Goal: Transaction & Acquisition: Book appointment/travel/reservation

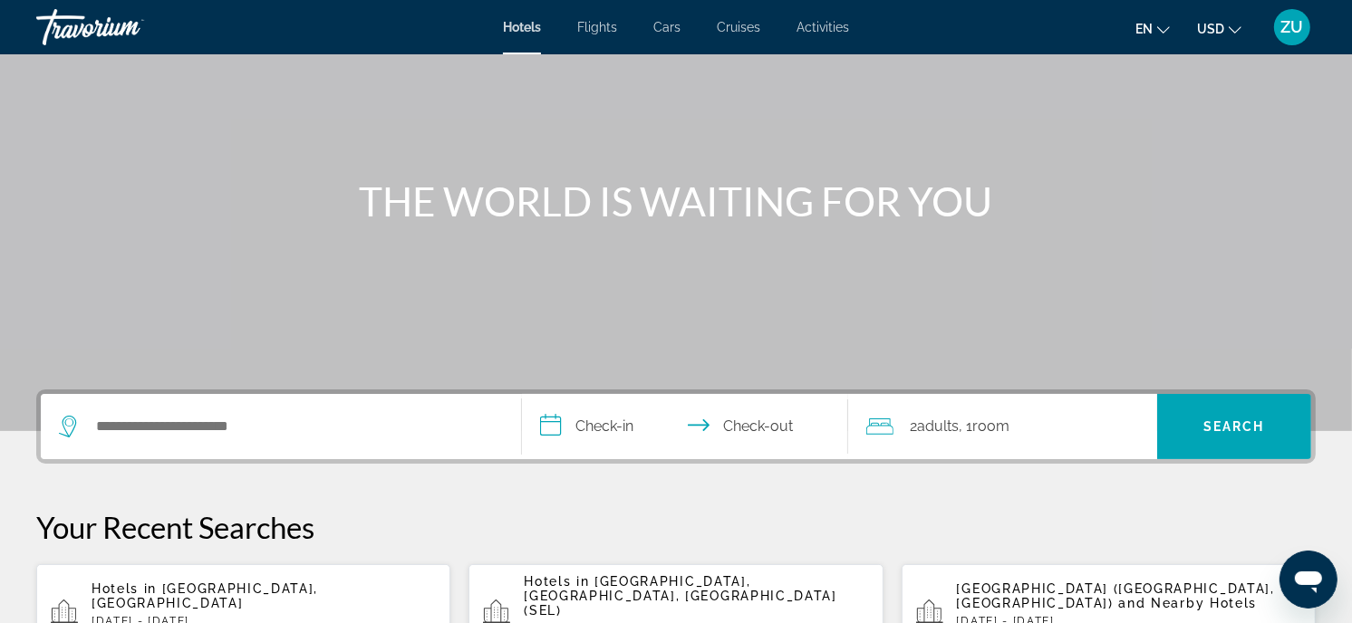
scroll to position [190, 0]
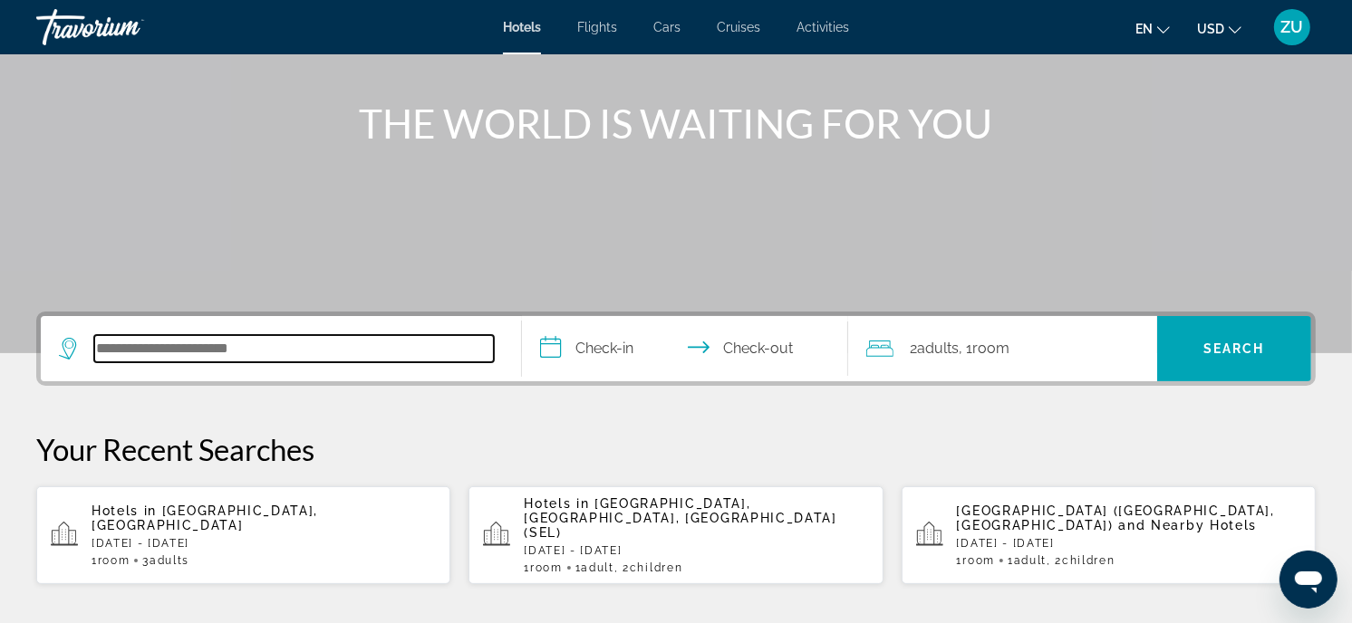
click at [300, 351] on input "Search hotel destination" at bounding box center [294, 348] width 400 height 27
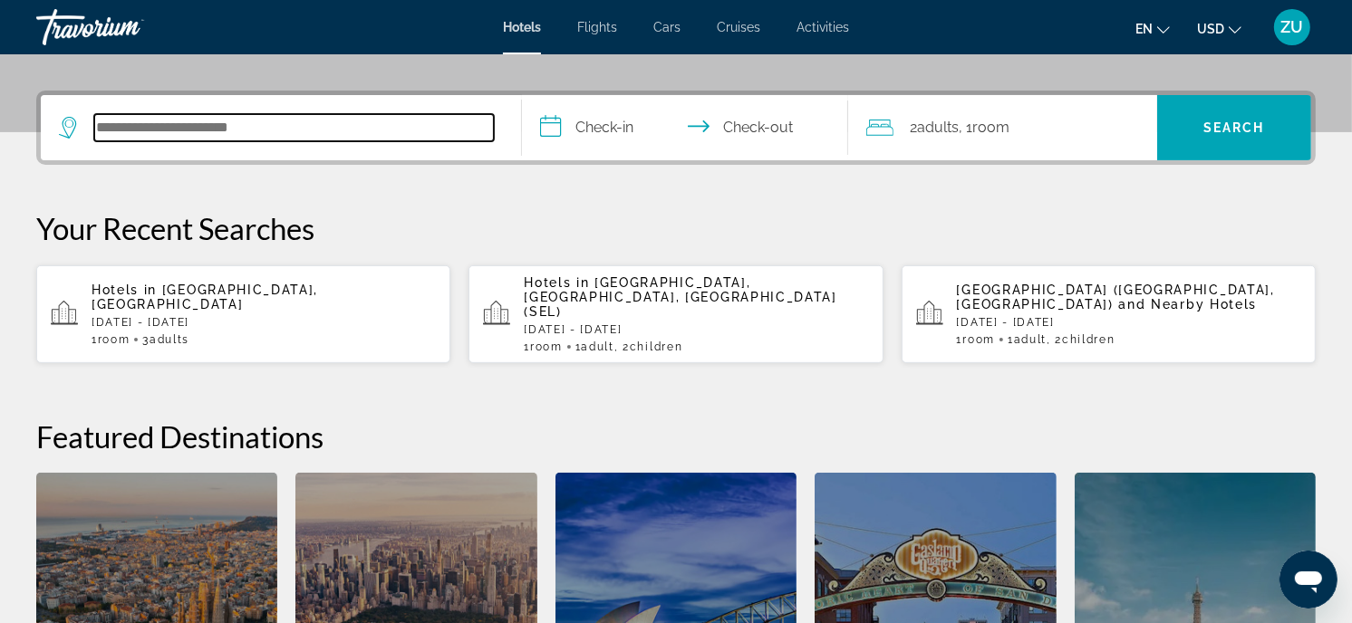
scroll to position [442, 0]
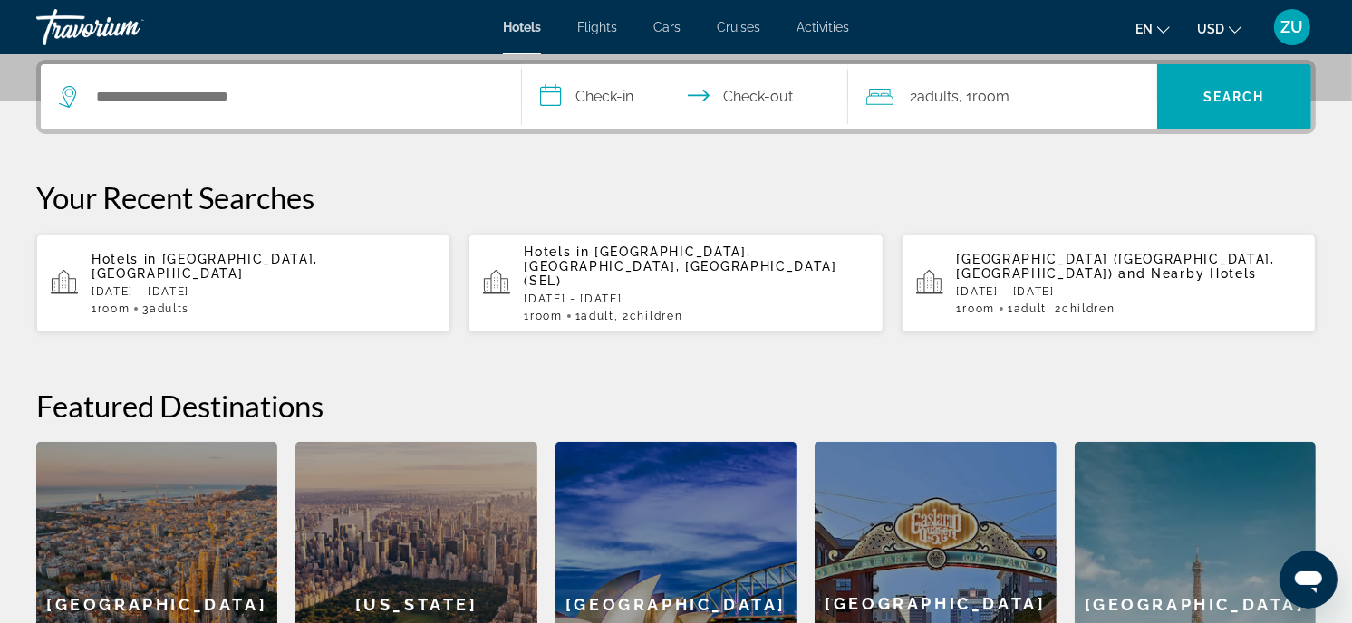
click at [332, 285] on p "[DATE] - [DATE]" at bounding box center [263, 291] width 344 height 13
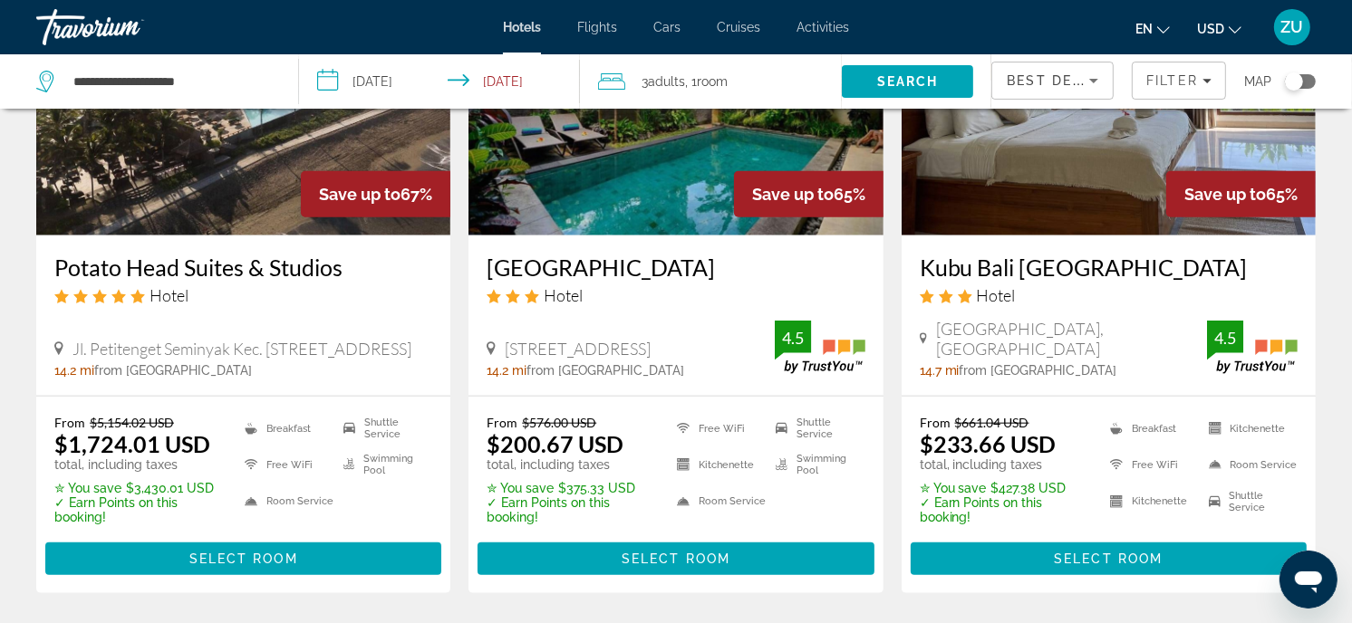
scroll to position [1670, 0]
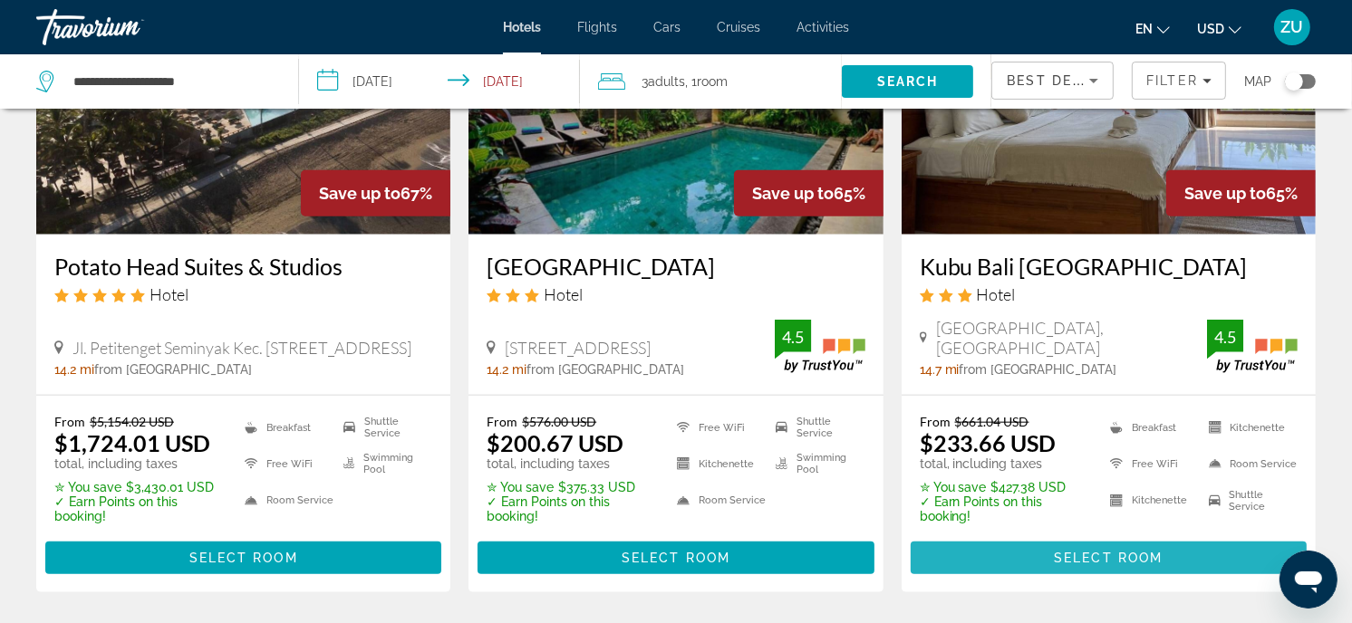
click at [1257, 536] on span "Main content" at bounding box center [1108, 557] width 396 height 43
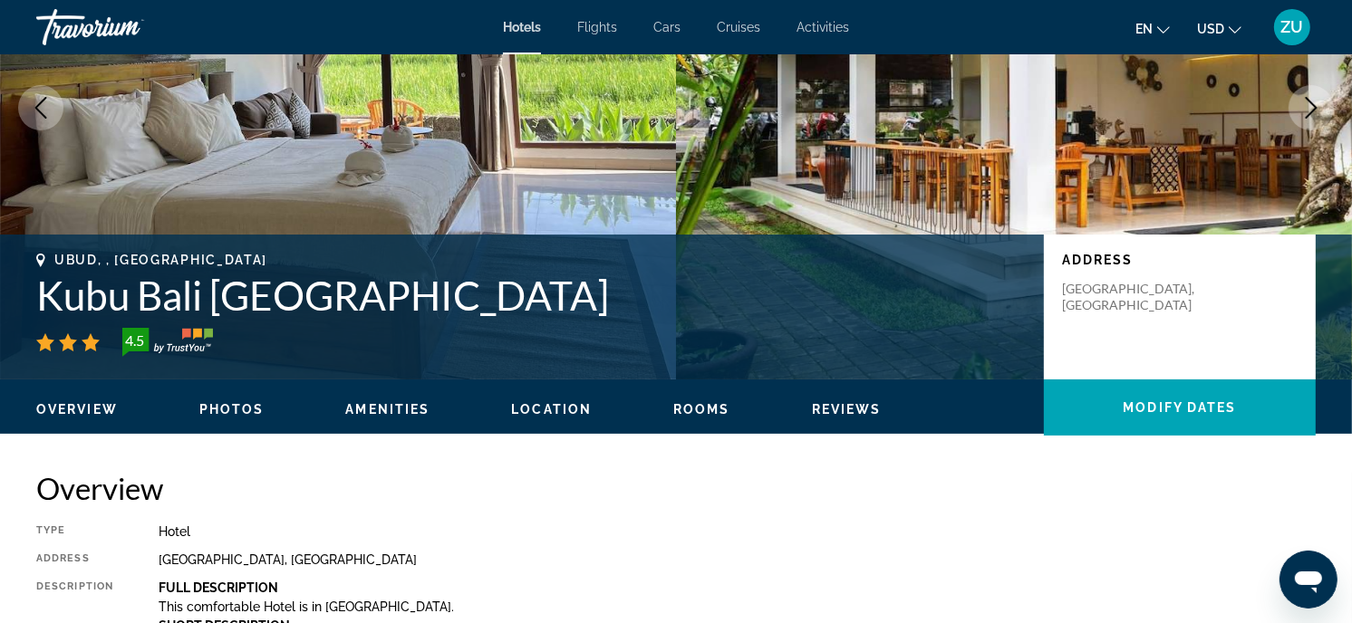
scroll to position [239, 0]
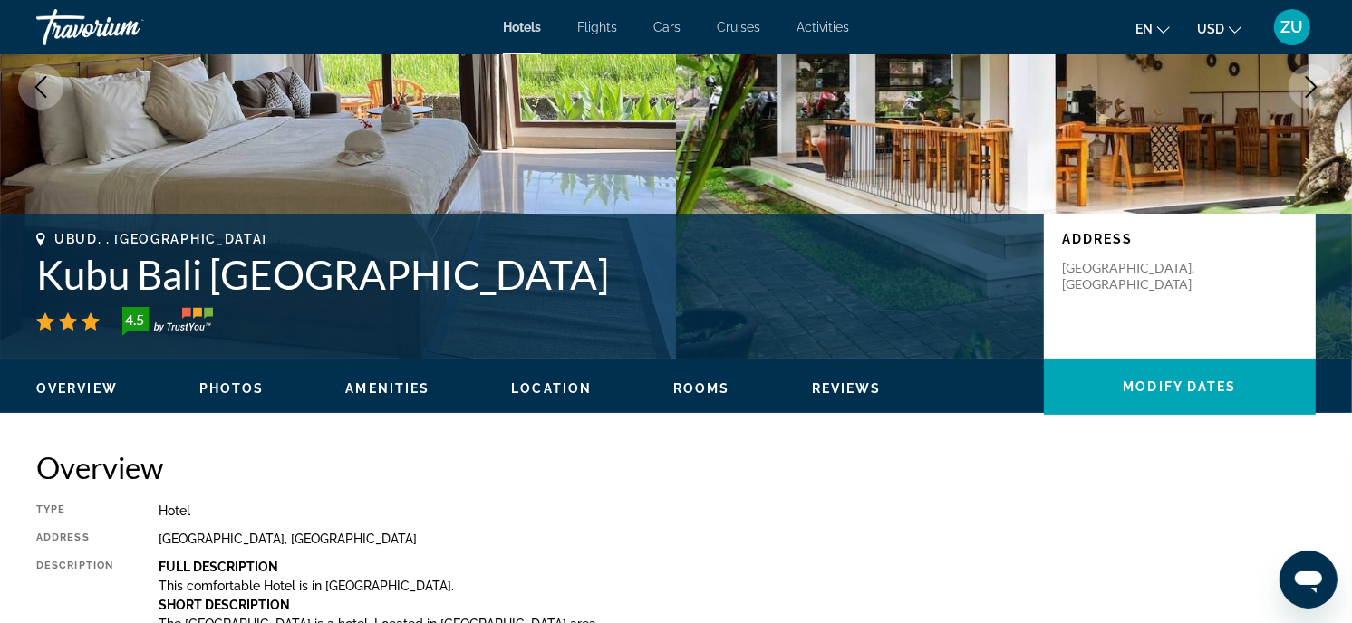
drag, startPoint x: 540, startPoint y: 282, endPoint x: 43, endPoint y: 261, distance: 496.9
click at [43, 261] on h1 "Kubu Bali [GEOGRAPHIC_DATA]" at bounding box center [530, 274] width 989 height 47
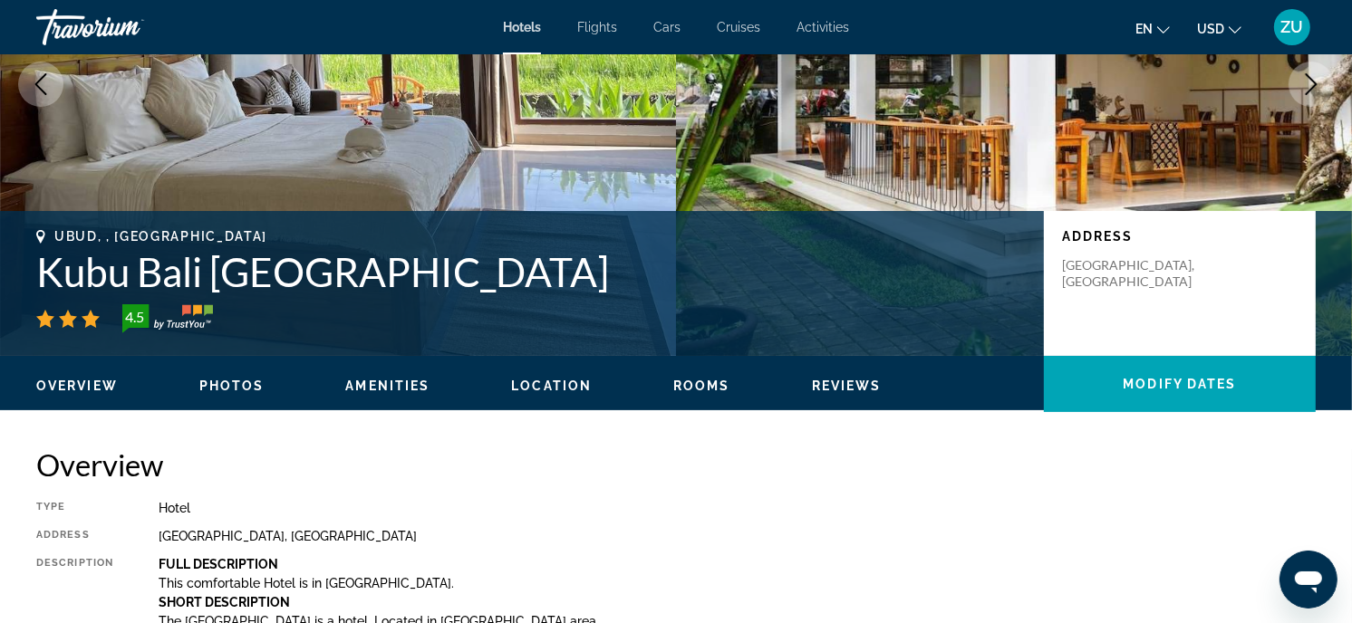
scroll to position [205, 0]
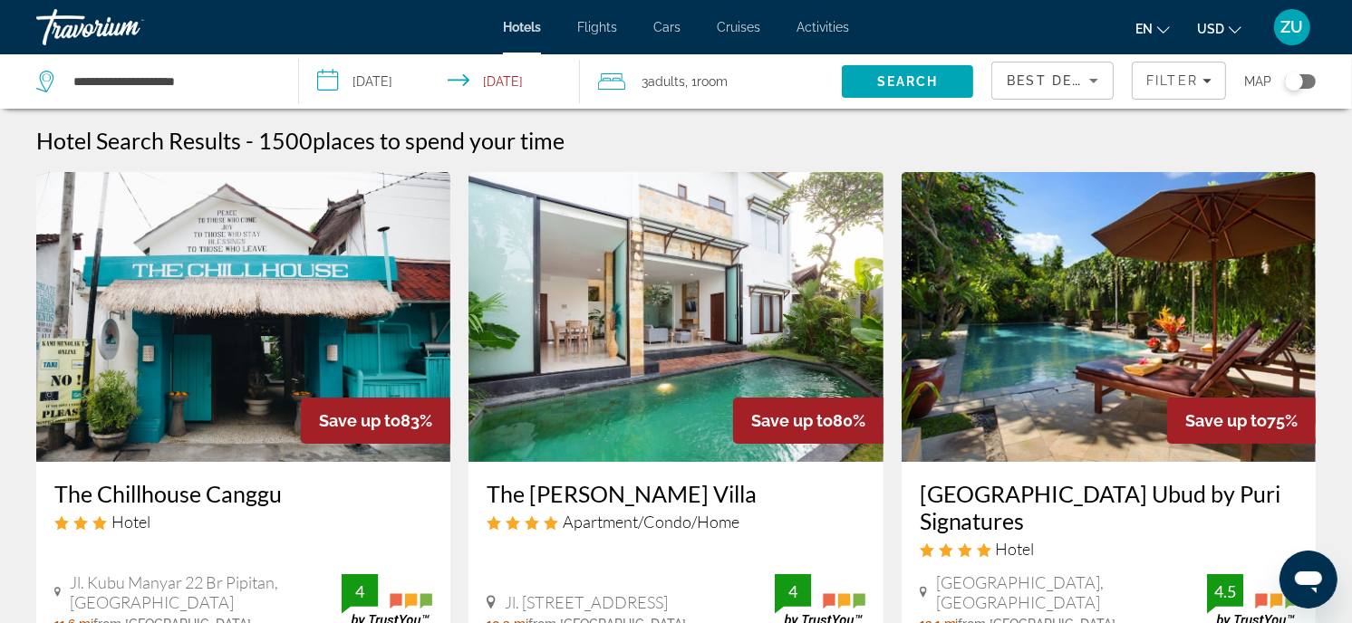
click at [499, 82] on input "**********" at bounding box center [443, 84] width 288 height 60
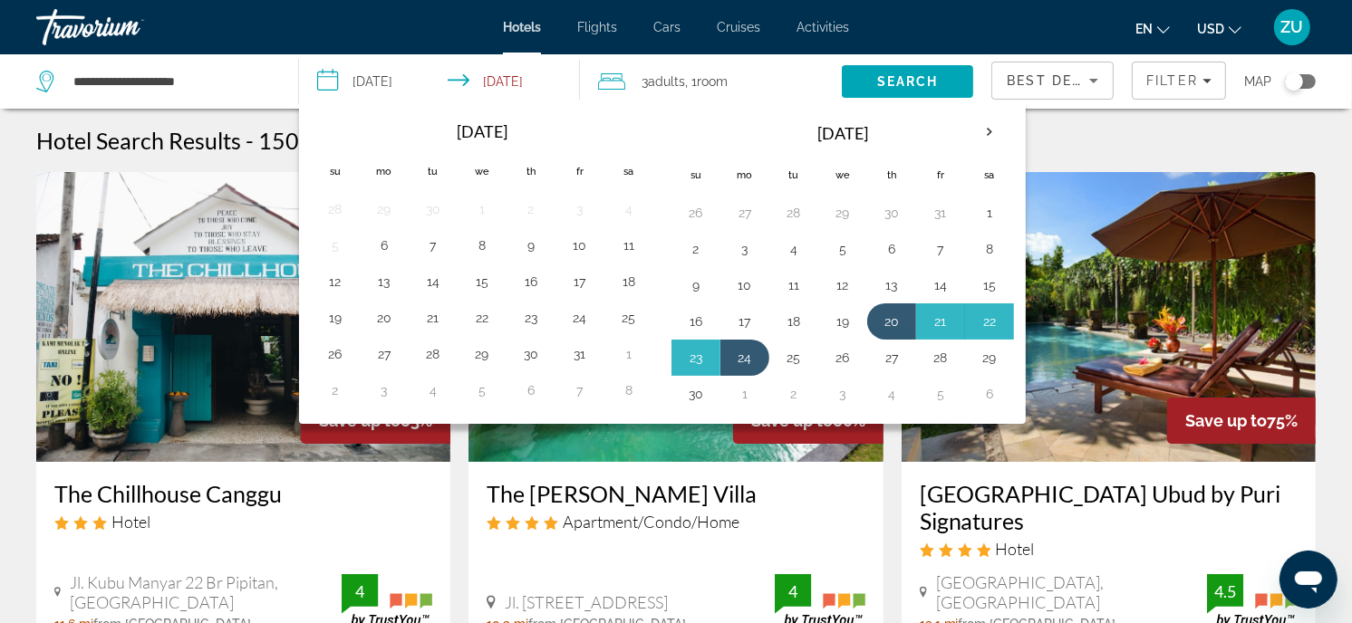
click at [931, 323] on button "21" at bounding box center [940, 321] width 29 height 25
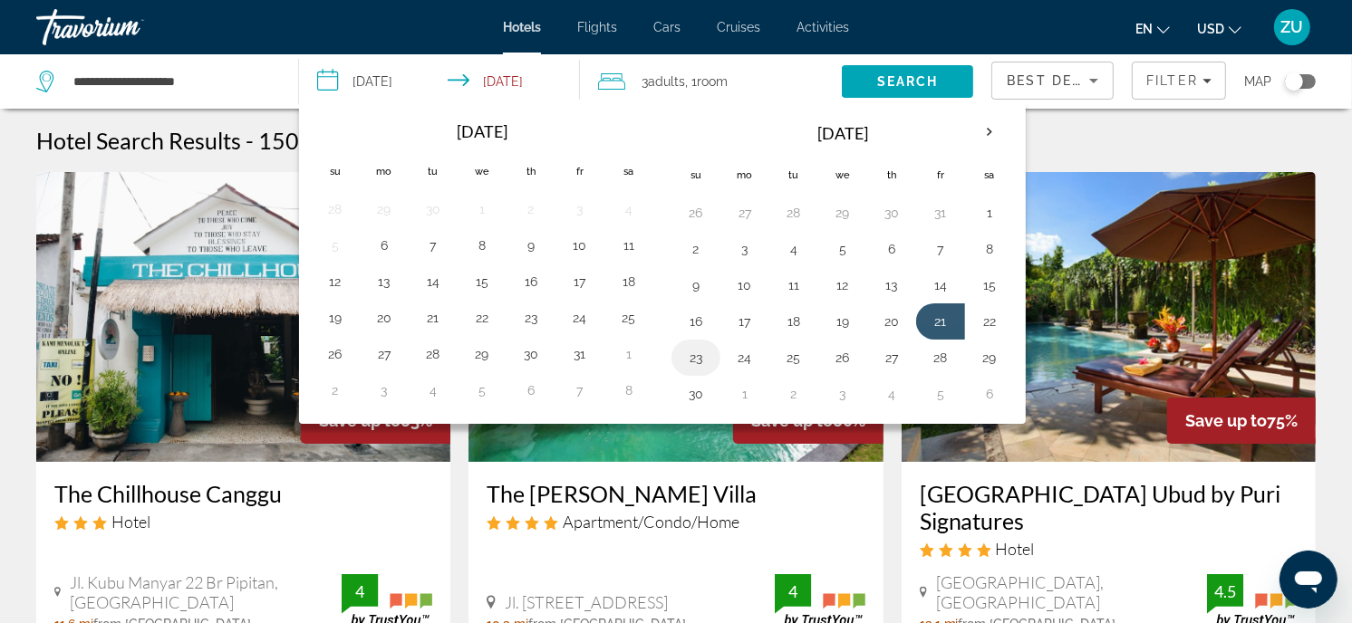
click at [690, 363] on button "23" at bounding box center [695, 357] width 29 height 25
type input "**********"
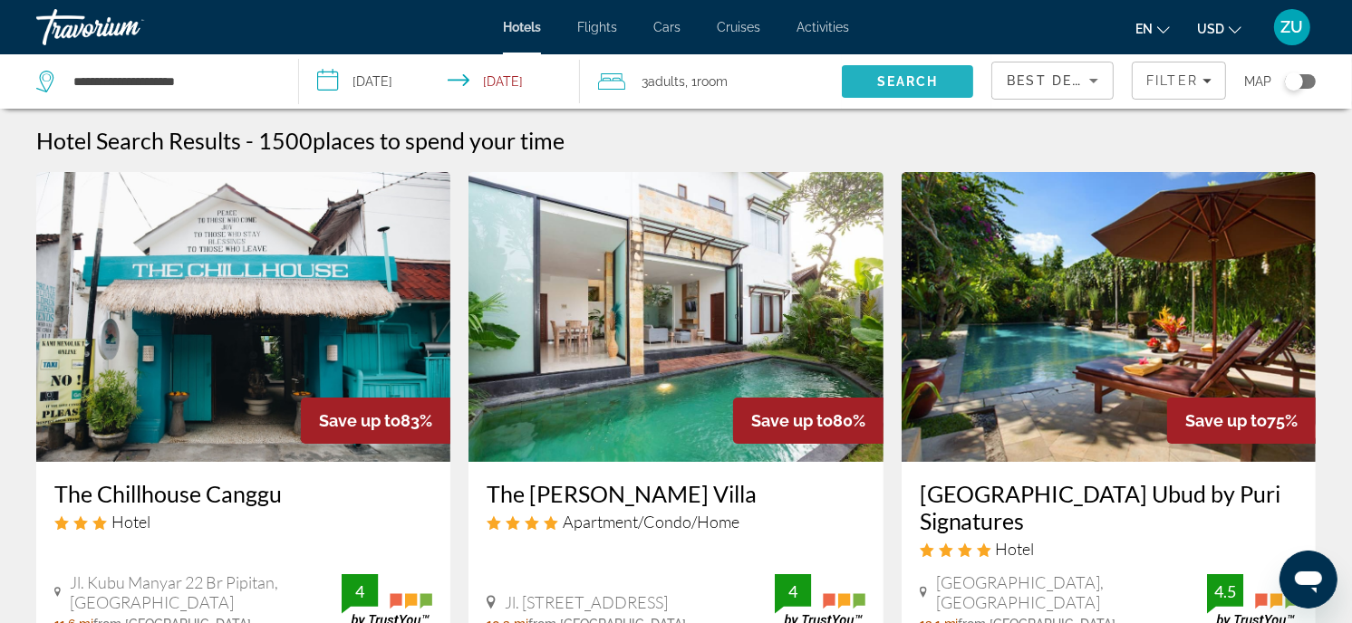
click at [874, 70] on span "Search" at bounding box center [907, 81] width 131 height 43
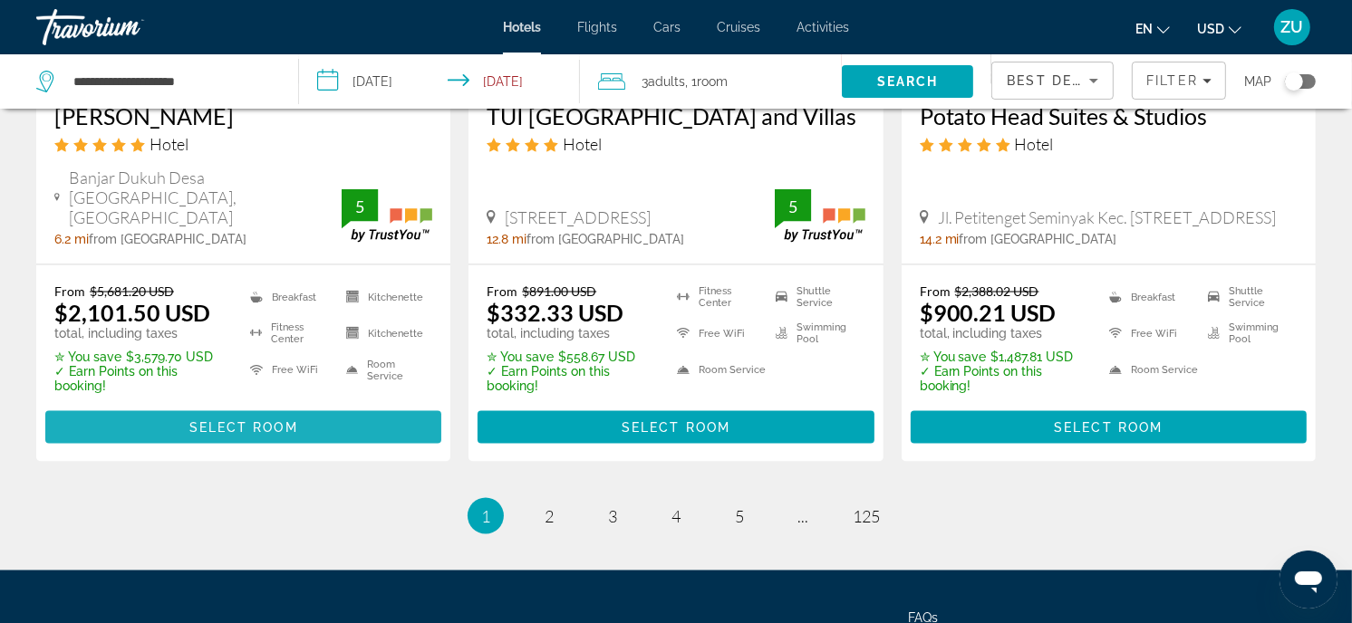
scroll to position [2602, 0]
